Goal: Use online tool/utility: Utilize a website feature to perform a specific function

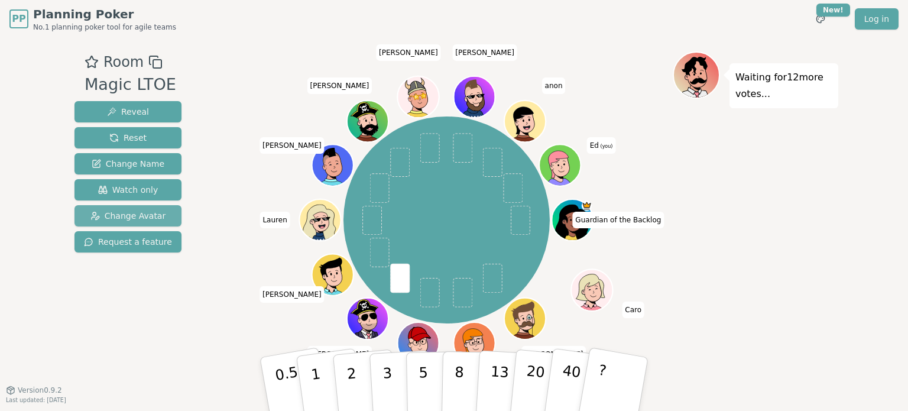
click at [132, 214] on span "Change Avatar" at bounding box center [128, 216] width 76 height 12
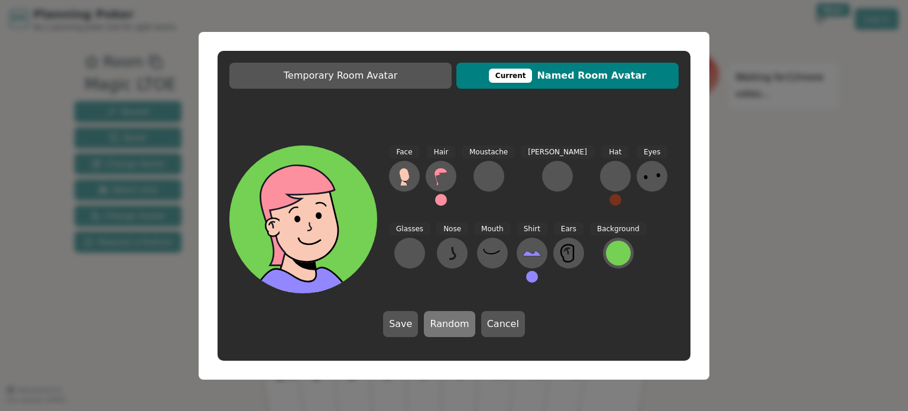
click at [447, 328] on button "Random" at bounding box center [449, 324] width 51 height 26
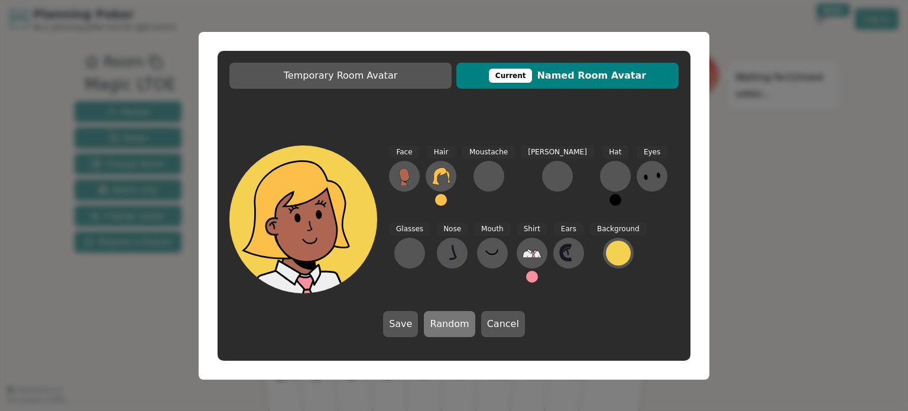
click at [447, 328] on button "Random" at bounding box center [449, 324] width 51 height 26
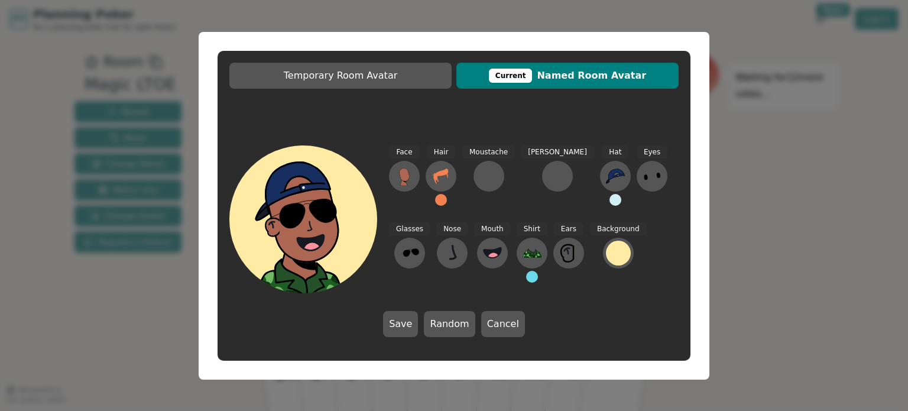
click at [418, 321] on button "Save" at bounding box center [400, 324] width 35 height 26
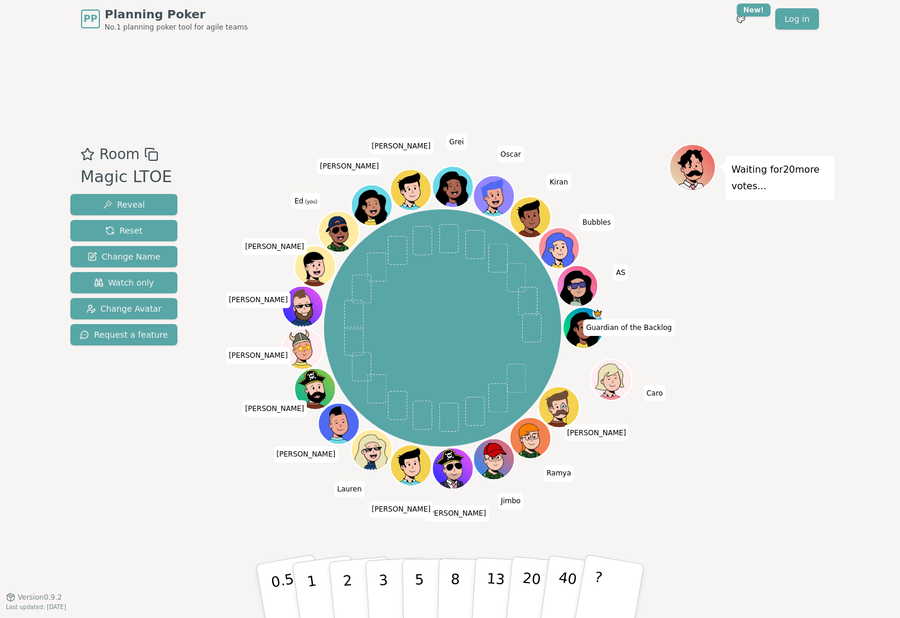
click at [795, 410] on div "Room Magic LTOE Reveal Reset Change Name Watch only Change Avatar Request a fea…" at bounding box center [450, 317] width 769 height 559
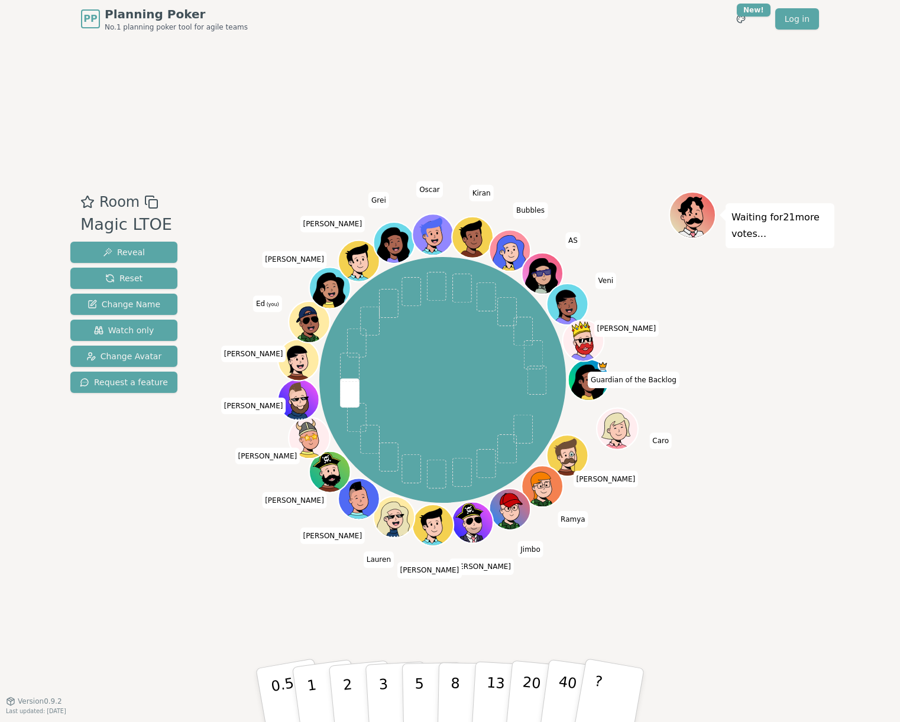
drag, startPoint x: 379, startPoint y: 696, endPoint x: 482, endPoint y: 652, distance: 112.3
click at [380, 410] on button "3" at bounding box center [397, 708] width 64 height 92
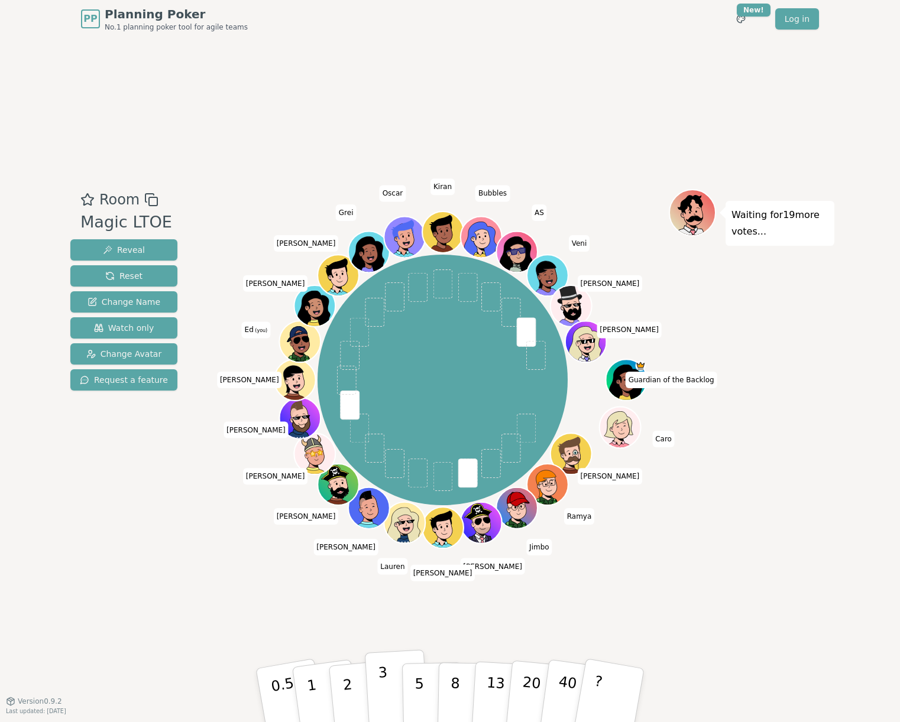
click at [379, 410] on button "3" at bounding box center [397, 696] width 64 height 92
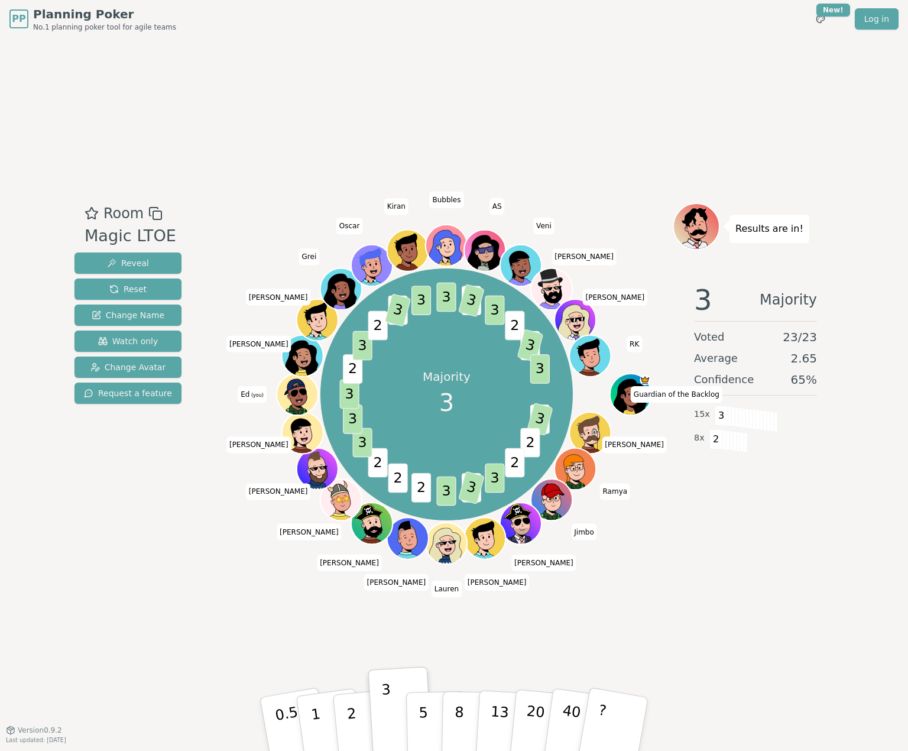
click at [848, 410] on div "PP Planning Poker No.1 planning poker tool for agile teams Toggle theme New! Lo…" at bounding box center [454, 375] width 908 height 751
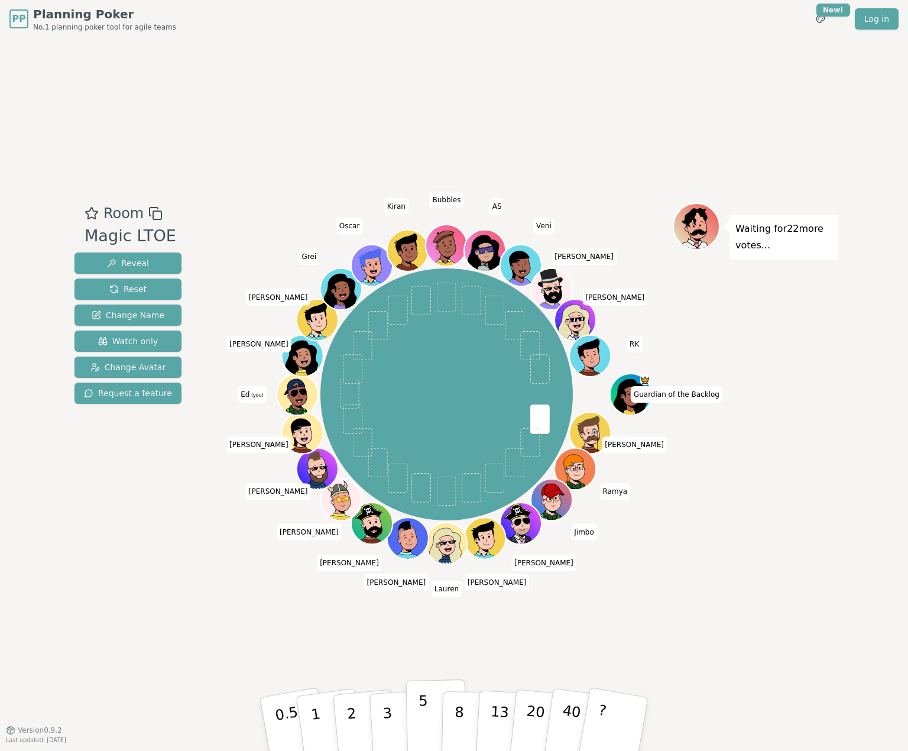
drag, startPoint x: 384, startPoint y: 716, endPoint x: 423, endPoint y: 695, distance: 43.9
click at [385, 410] on p "3" at bounding box center [389, 737] width 13 height 64
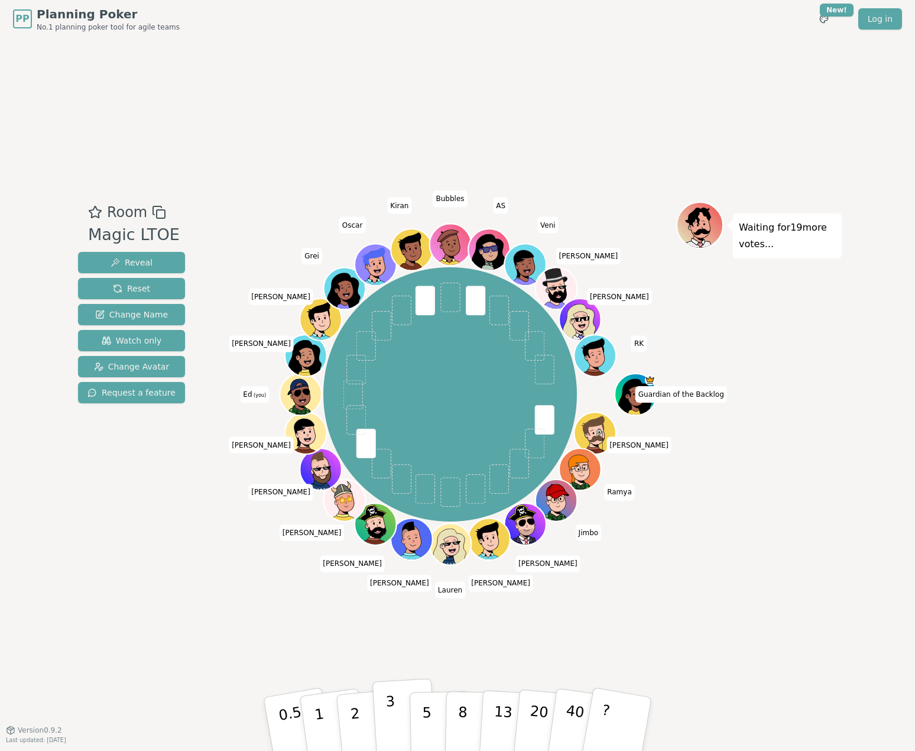
click at [383, 410] on button "3" at bounding box center [404, 724] width 64 height 92
click at [367, 410] on button "2" at bounding box center [368, 725] width 67 height 94
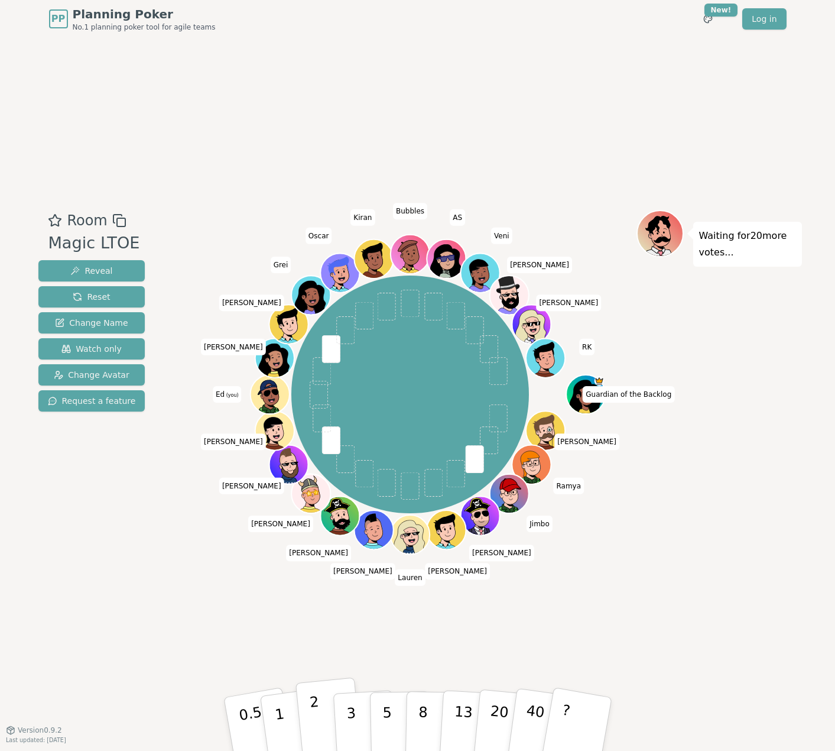
click at [320, 410] on button "2" at bounding box center [328, 725] width 67 height 94
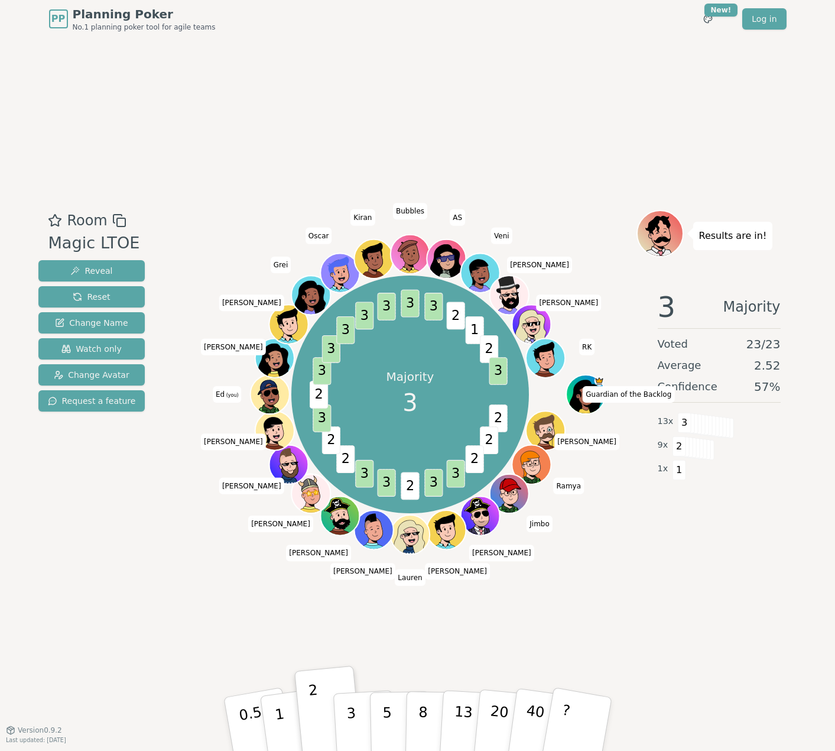
click at [732, 410] on div "Room Magic LTOE Reveal Reset Change Name Watch only Change Avatar Request a fea…" at bounding box center [418, 384] width 769 height 692
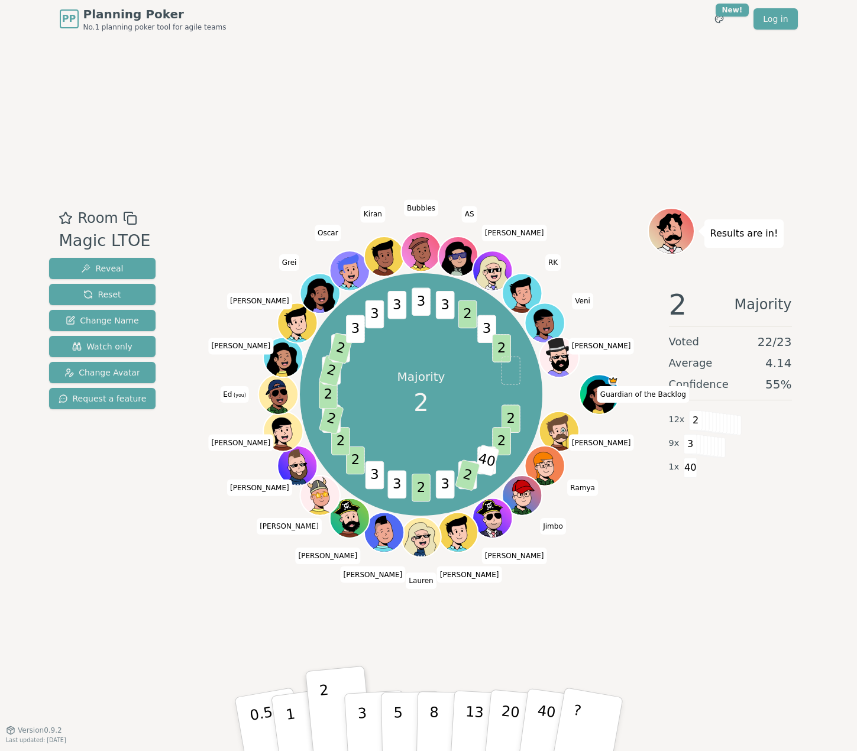
click at [822, 75] on div "PP Planning Poker No.1 planning poker tool for agile teams Toggle theme New! Lo…" at bounding box center [428, 375] width 857 height 751
